Goal: Transaction & Acquisition: Purchase product/service

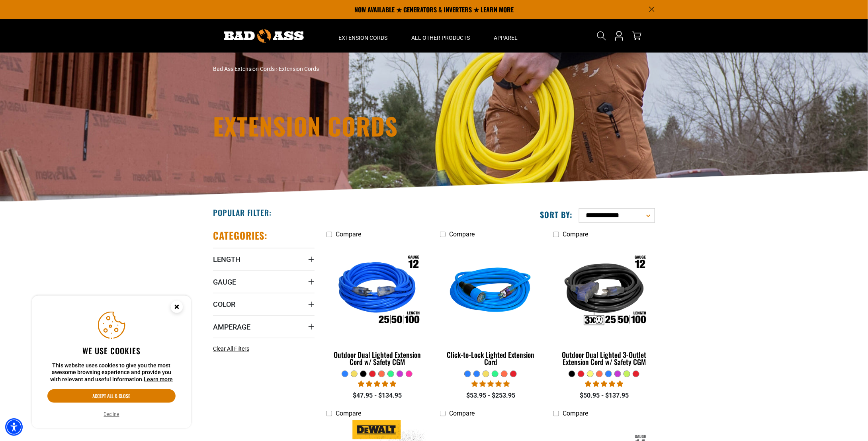
scroll to position [199, 0]
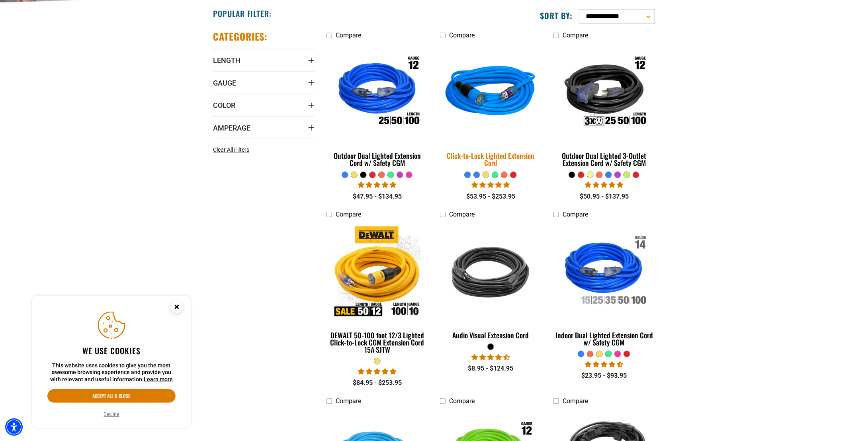
click at [479, 99] on img at bounding box center [490, 93] width 111 height 102
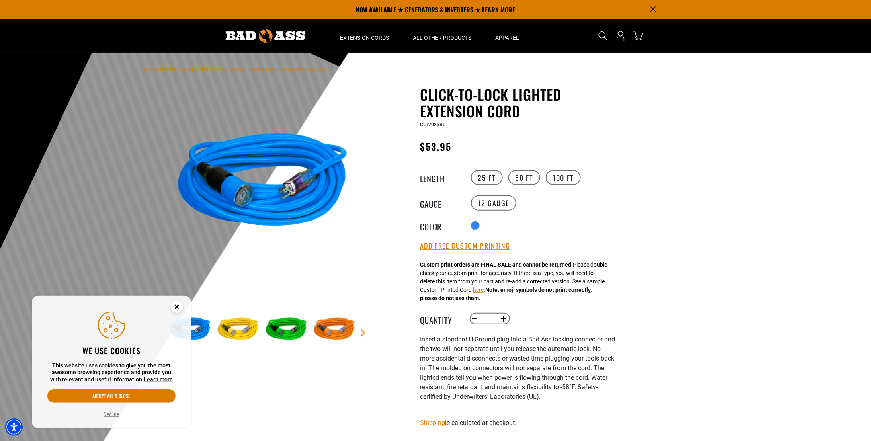
click at [248, 200] on img at bounding box center [263, 184] width 192 height 192
click at [568, 179] on label "100 FT" at bounding box center [563, 177] width 35 height 15
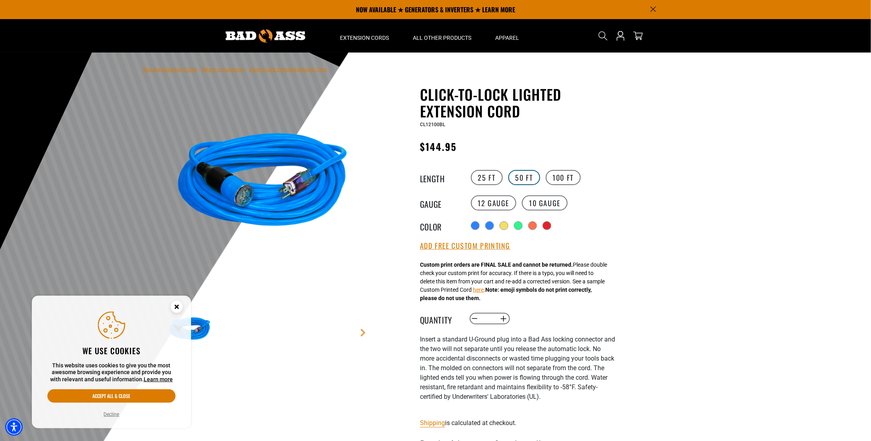
click at [527, 178] on label "50 FT" at bounding box center [524, 177] width 32 height 15
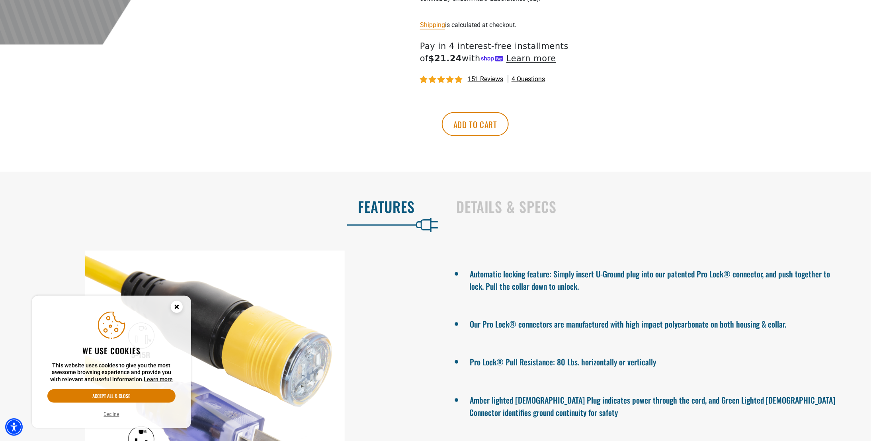
scroll to position [597, 0]
